Goal: Task Accomplishment & Management: Manage account settings

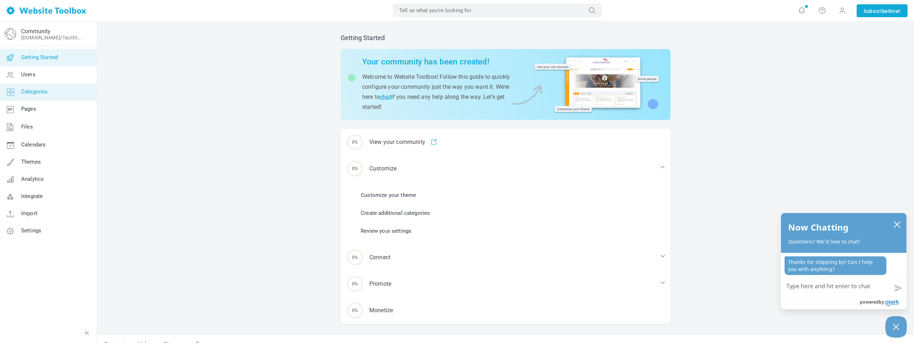
click at [15, 91] on icon at bounding box center [11, 92] width 22 height 17
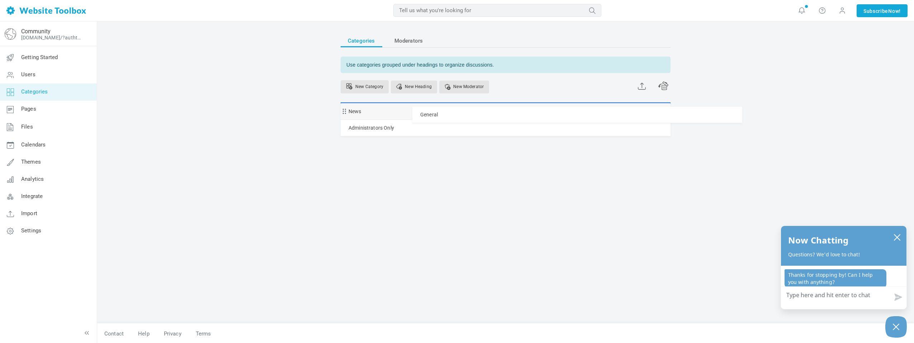
drag, startPoint x: 346, startPoint y: 127, endPoint x: 346, endPoint y: 106, distance: 20.4
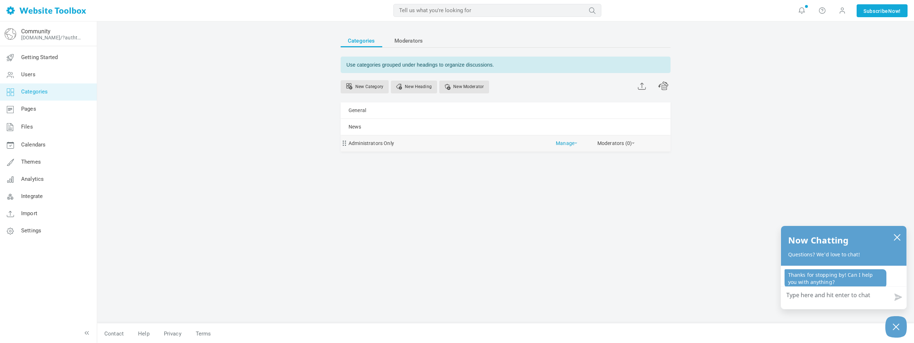
click at [576, 143] on span at bounding box center [575, 143] width 3 height 1
click at [565, 171] on link "Delete" at bounding box center [584, 174] width 65 height 15
click at [36, 109] on span "Pages" at bounding box center [28, 109] width 15 height 6
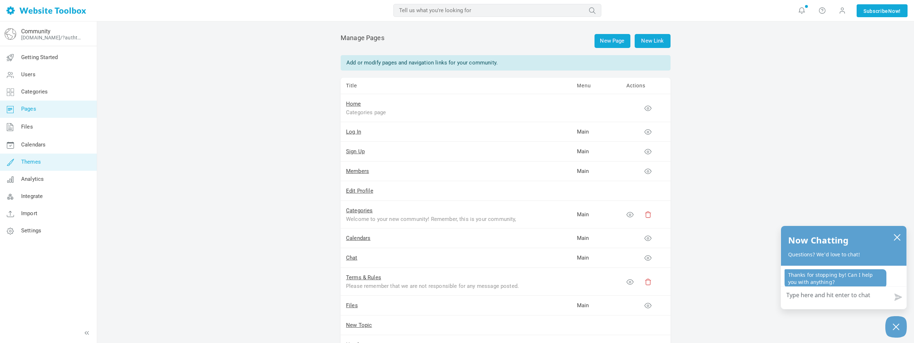
click at [33, 164] on span "Themes" at bounding box center [31, 162] width 20 height 6
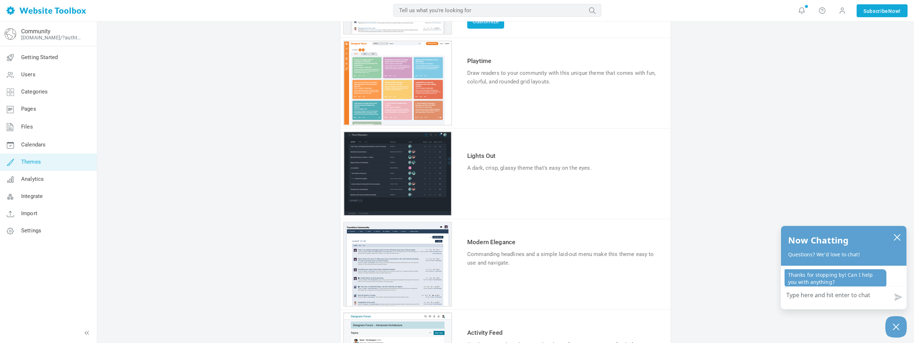
scroll to position [278, 0]
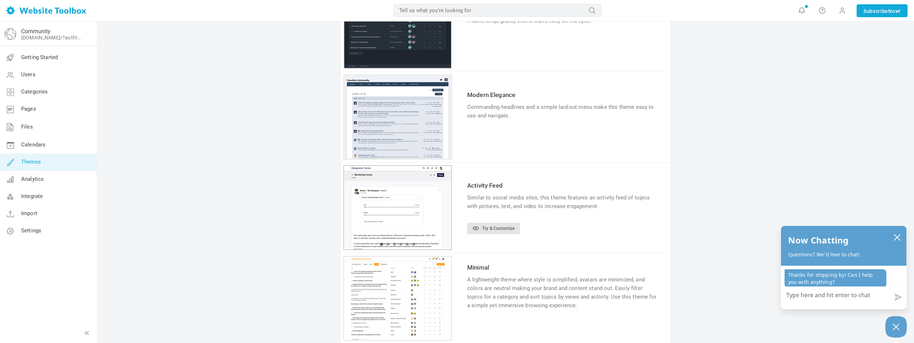
click at [497, 227] on link "Try & Customize" at bounding box center [493, 228] width 53 height 11
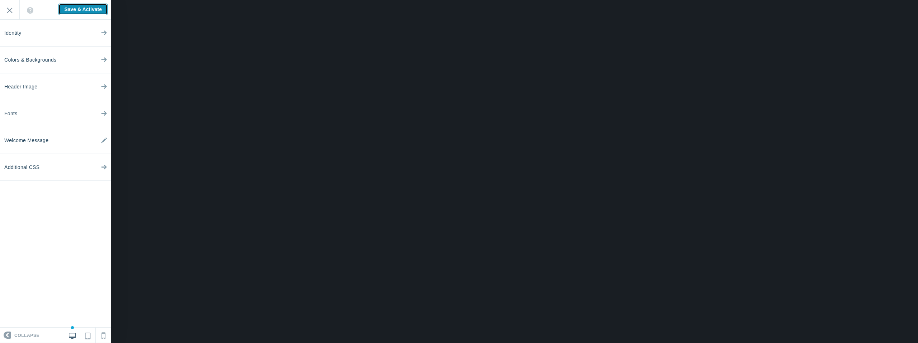
click at [71, 10] on input "Save & Activate" at bounding box center [82, 9] width 49 height 11
type input "Saving..."
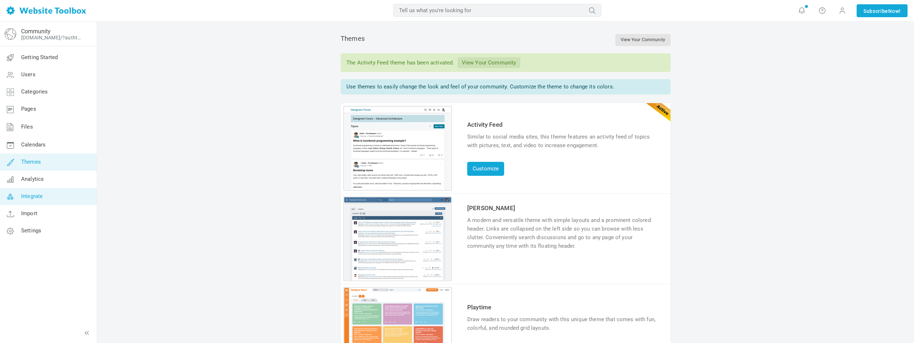
click at [52, 194] on link "Integrate" at bounding box center [48, 196] width 97 height 17
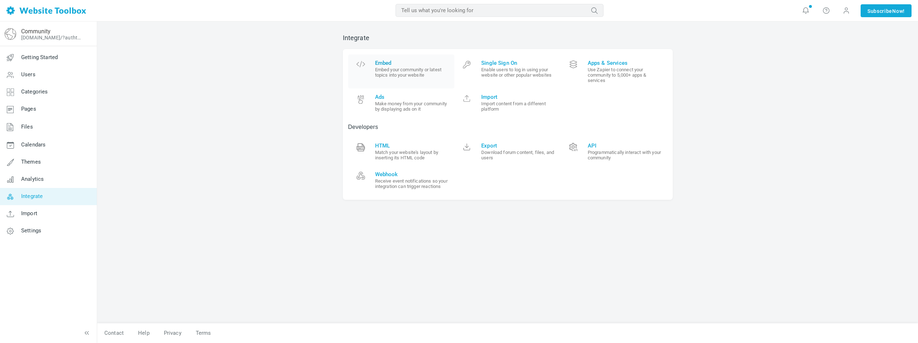
click at [392, 68] on small "Embed your community or latest topics into your website" at bounding box center [412, 72] width 74 height 11
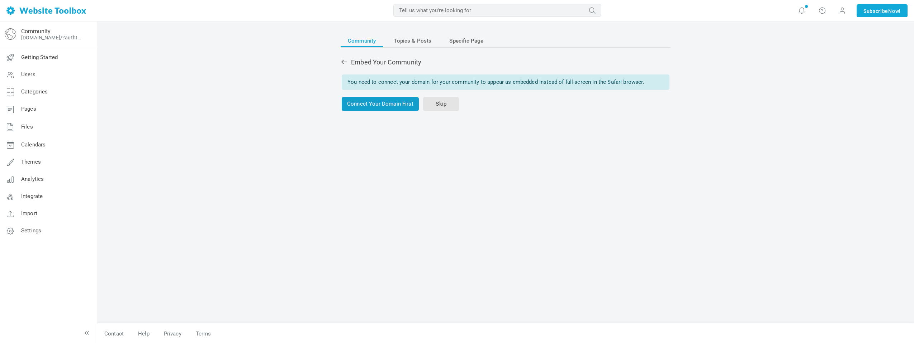
click at [388, 106] on link "Connect Your Domain First" at bounding box center [380, 104] width 77 height 14
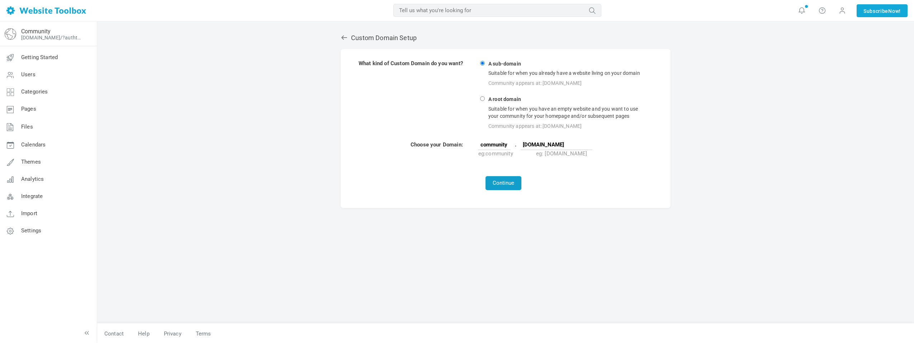
click at [503, 181] on button "Continue" at bounding box center [503, 183] width 36 height 14
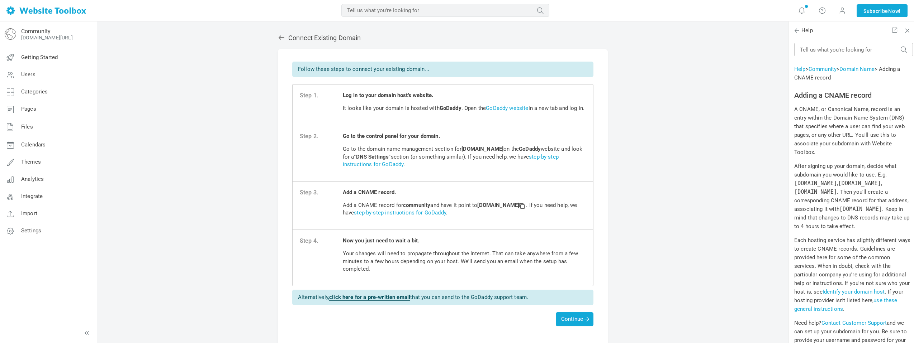
scroll to position [7830, 0]
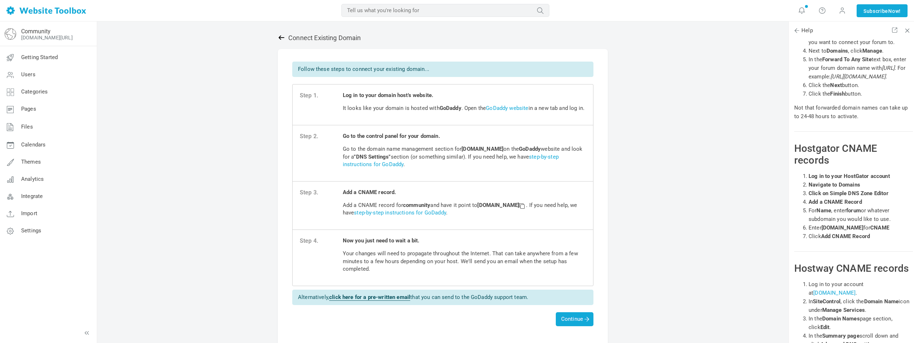
click at [280, 37] on icon at bounding box center [281, 37] width 6 height 4
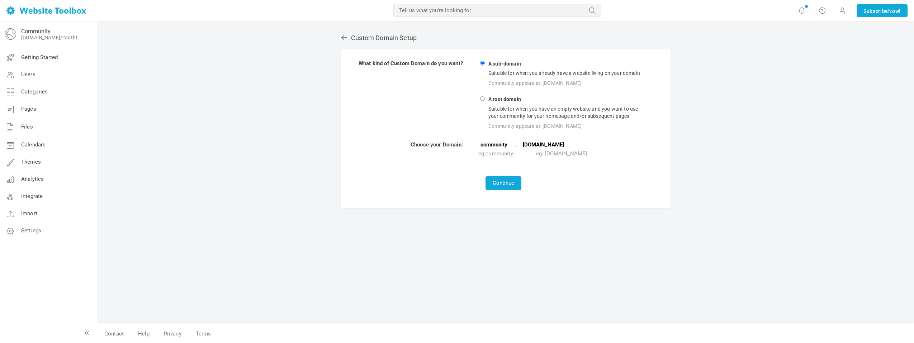
scroll to position [0, 6]
drag, startPoint x: 587, startPoint y: 144, endPoint x: 631, endPoint y: 138, distance: 44.2
click at [629, 144] on td "community . mentalhealthmadesimple.com eg: community eg: mysite.com" at bounding box center [563, 149] width 171 height 17
type input "mentalhealthmadesimple.life"
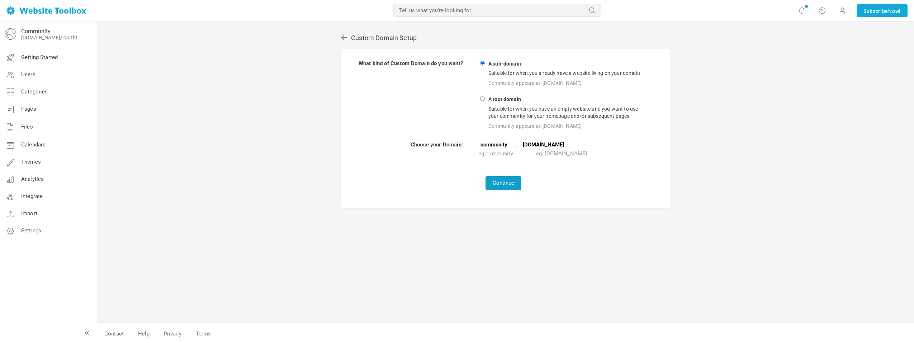
scroll to position [0, 0]
click at [504, 185] on button "Continue" at bounding box center [503, 183] width 36 height 14
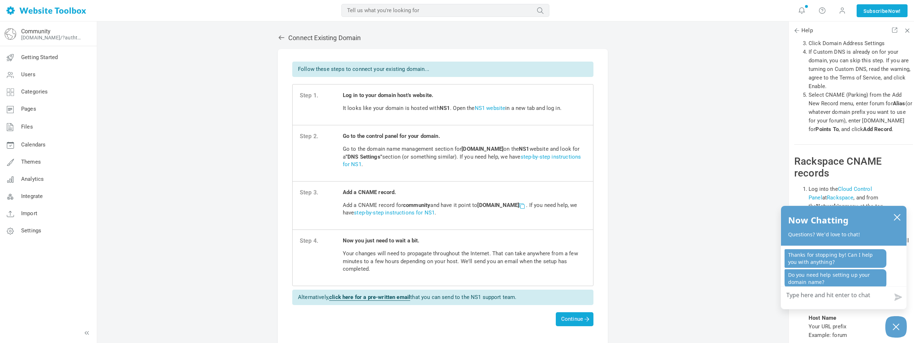
click at [524, 206] on span at bounding box center [521, 205] width 5 height 5
click at [572, 319] on span "Continue" at bounding box center [574, 319] width 27 height 6
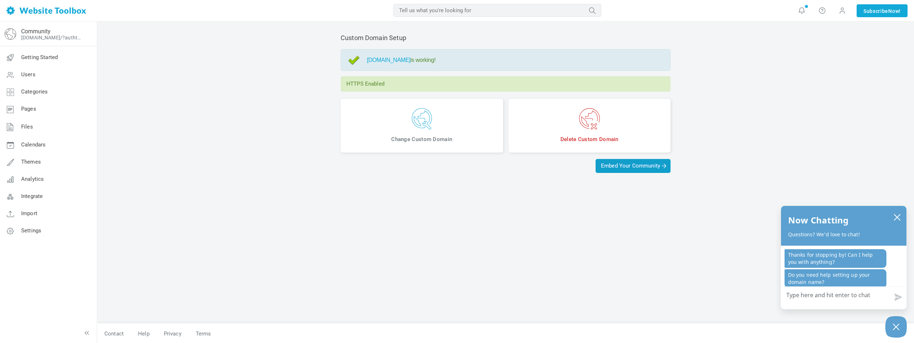
click at [632, 167] on span "Embed Your Community" at bounding box center [633, 166] width 64 height 6
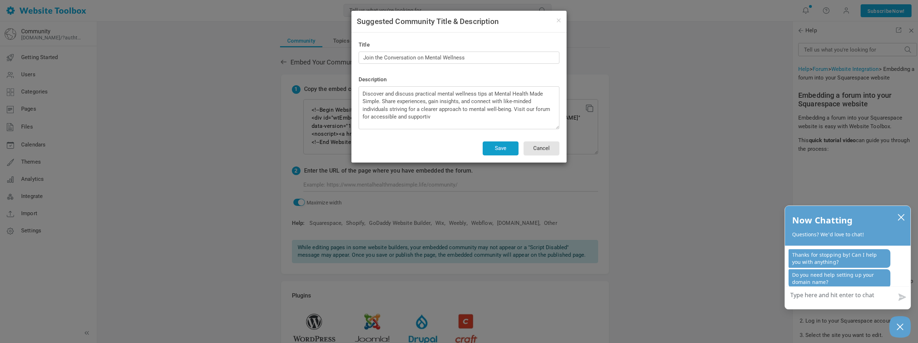
click at [508, 148] on button "Save" at bounding box center [500, 149] width 36 height 14
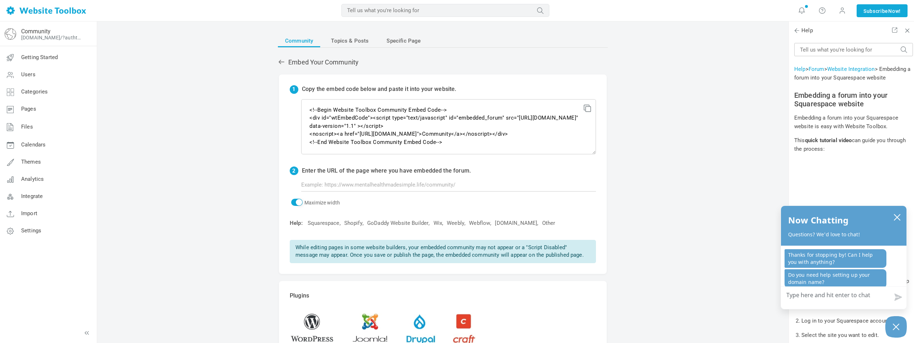
scroll to position [8, 0]
click at [587, 109] on icon at bounding box center [586, 107] width 5 height 5
